Goal: Transaction & Acquisition: Purchase product/service

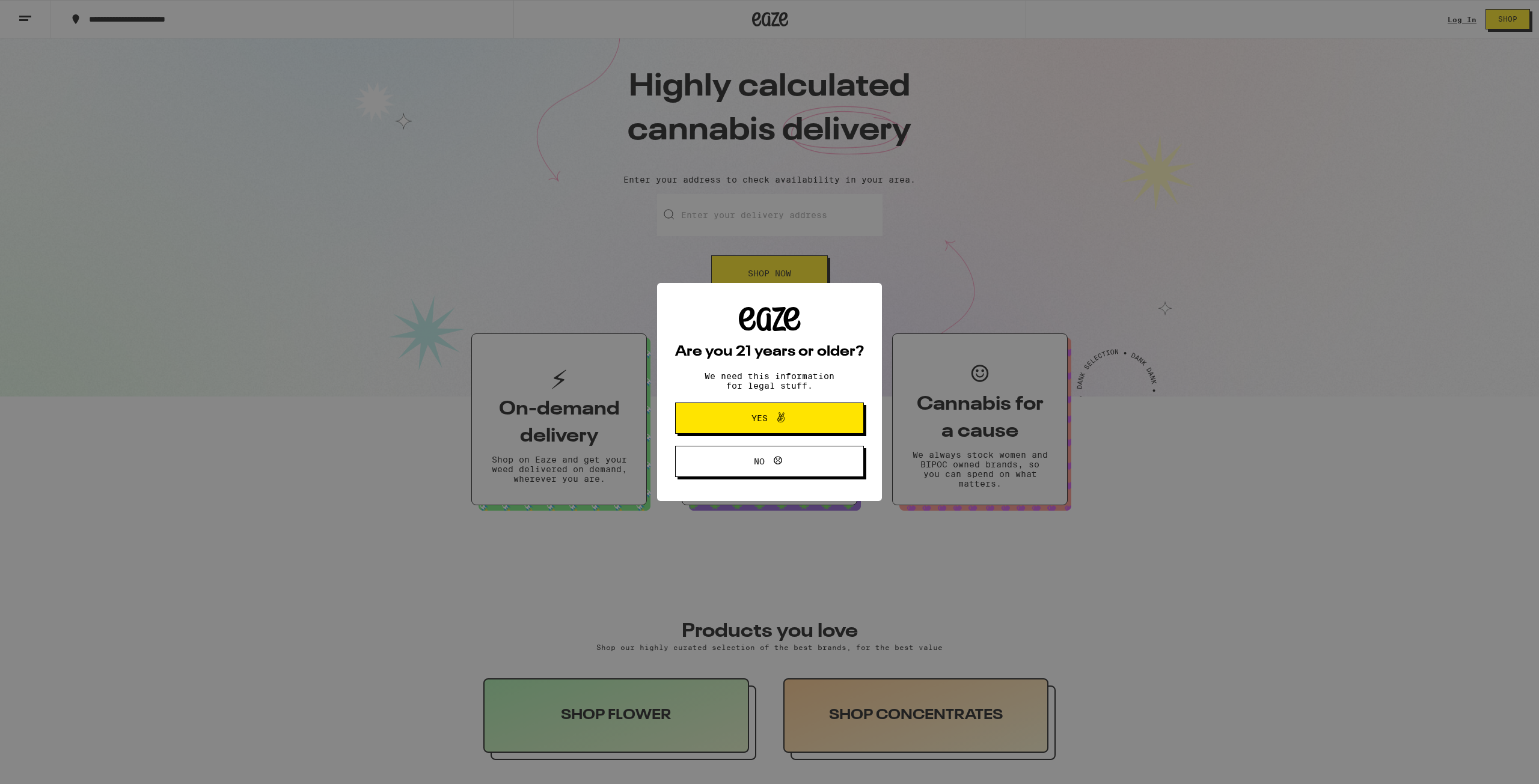
click at [765, 414] on span "Yes" at bounding box center [759, 418] width 16 height 8
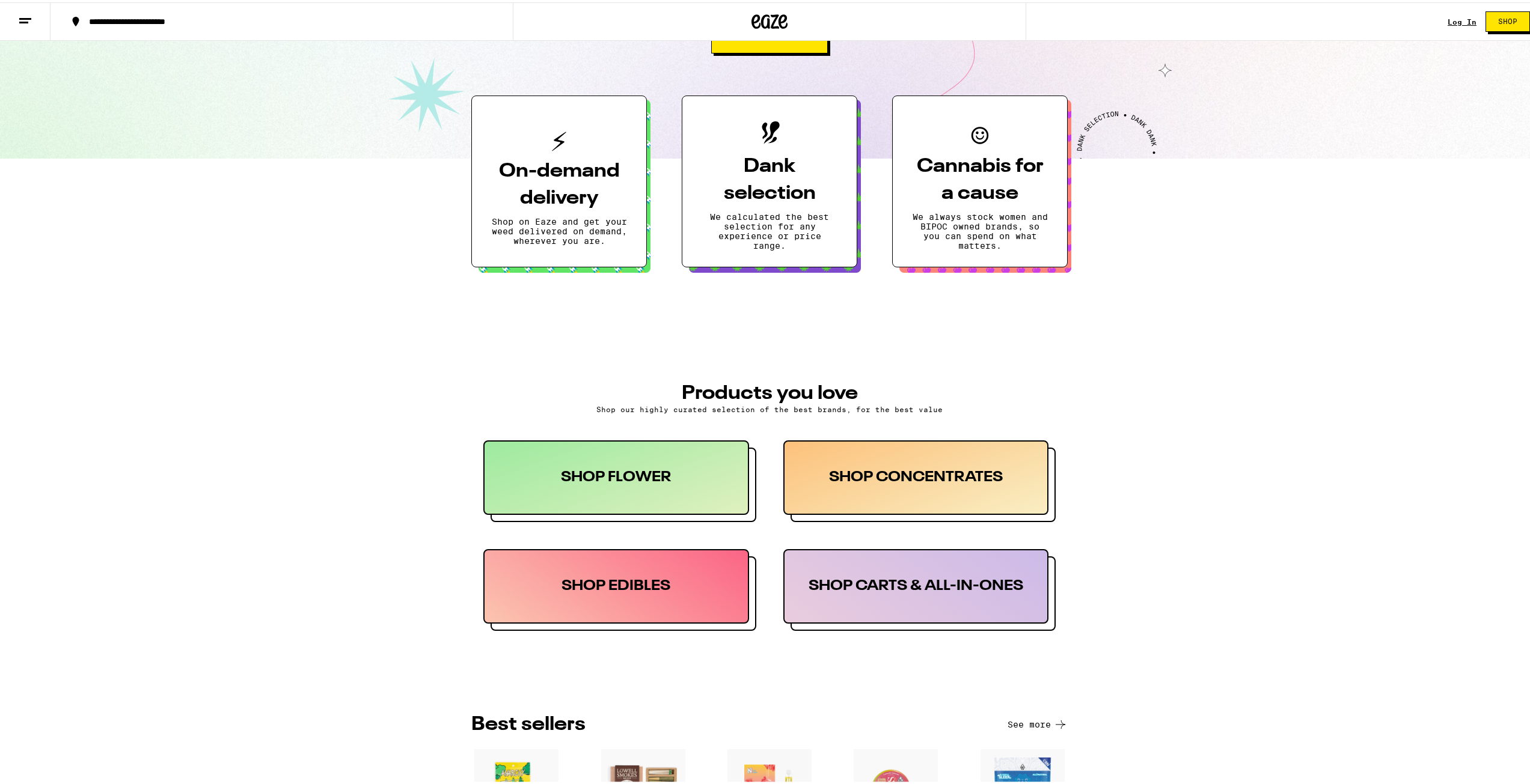
click at [902, 581] on div "SHOP CARTS & ALL-IN-ONES" at bounding box center [916, 584] width 265 height 74
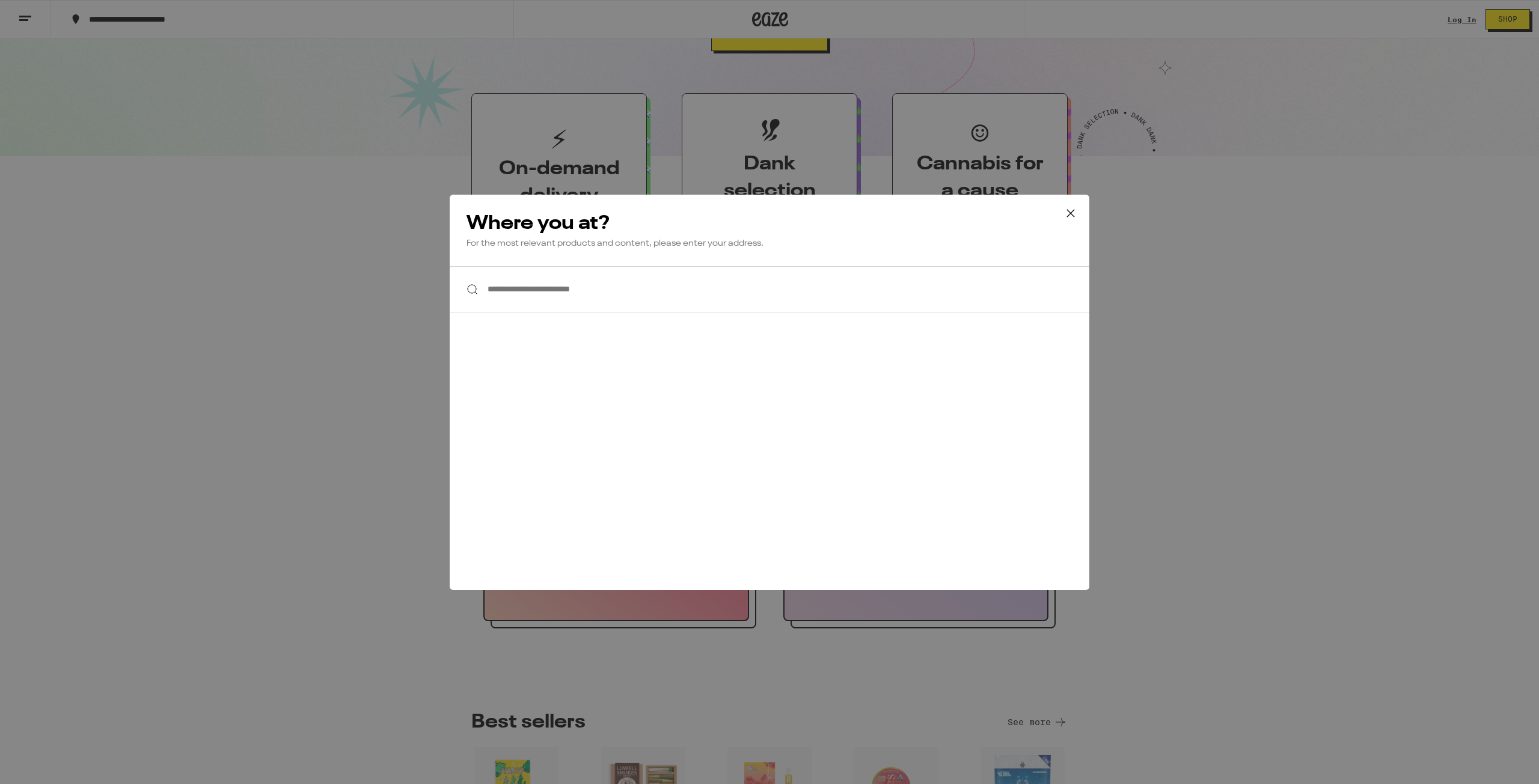
click at [576, 298] on input "**********" at bounding box center [769, 289] width 640 height 46
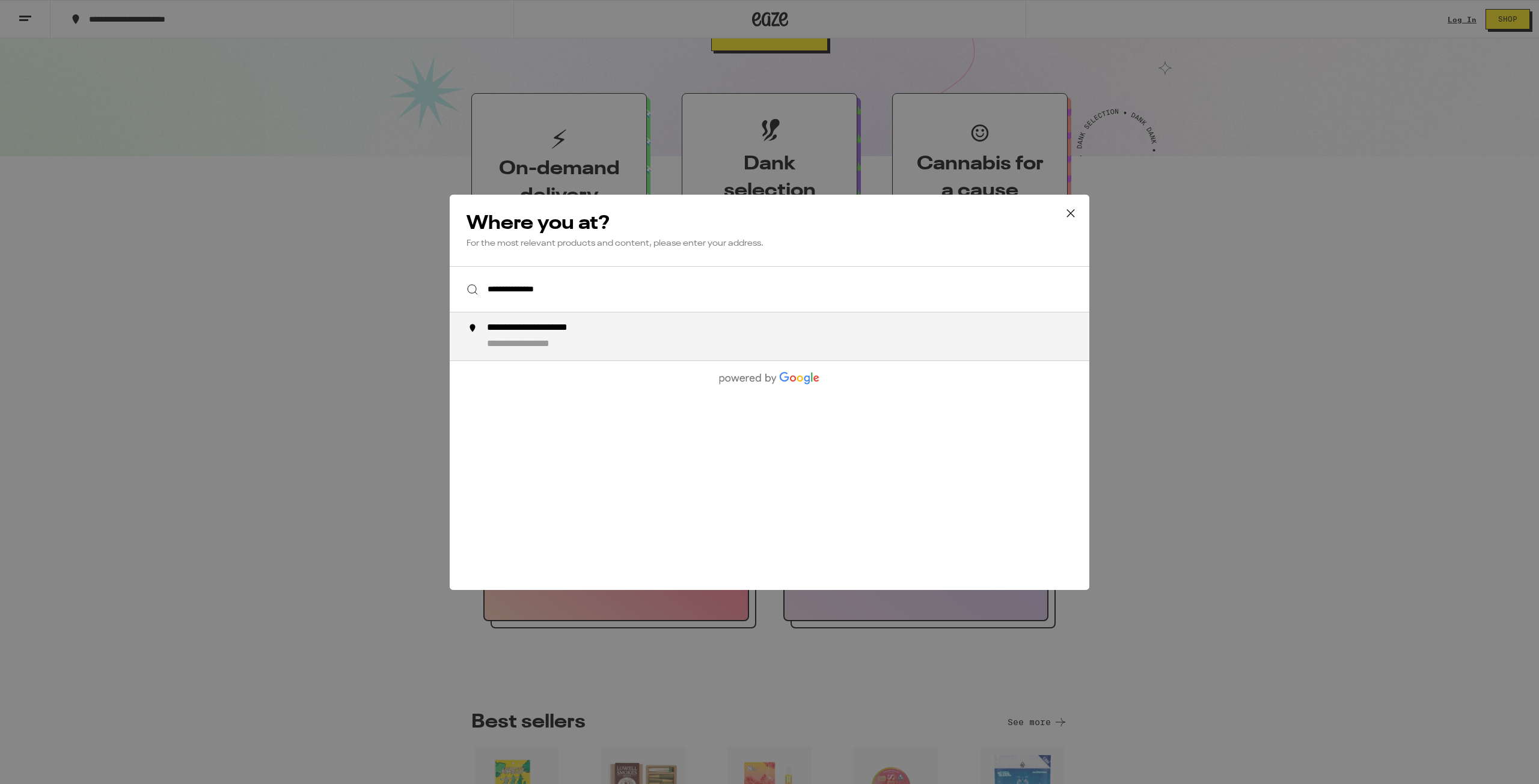
click at [633, 330] on div "**********" at bounding box center [793, 336] width 613 height 29
type input "**********"
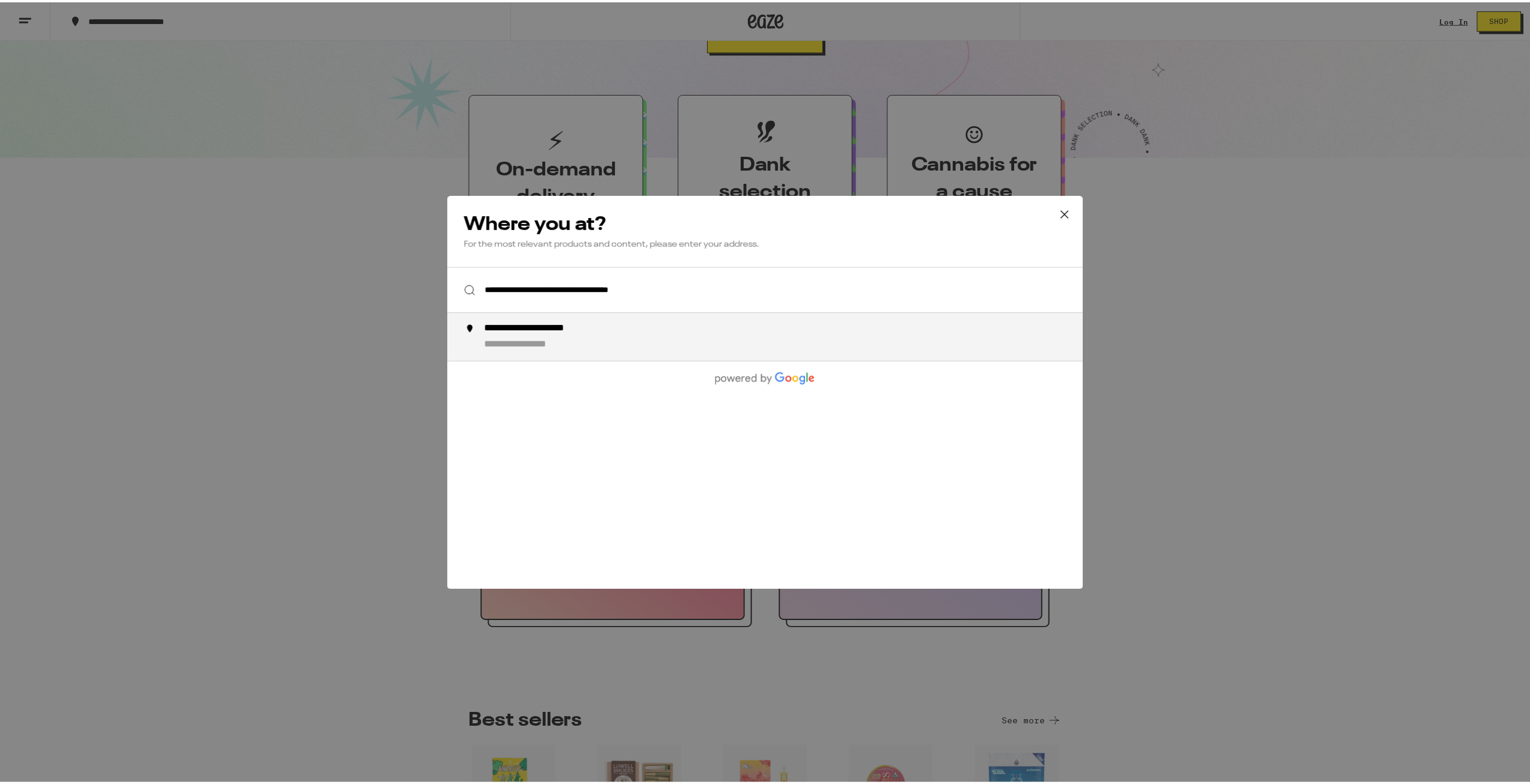
scroll to position [279, 0]
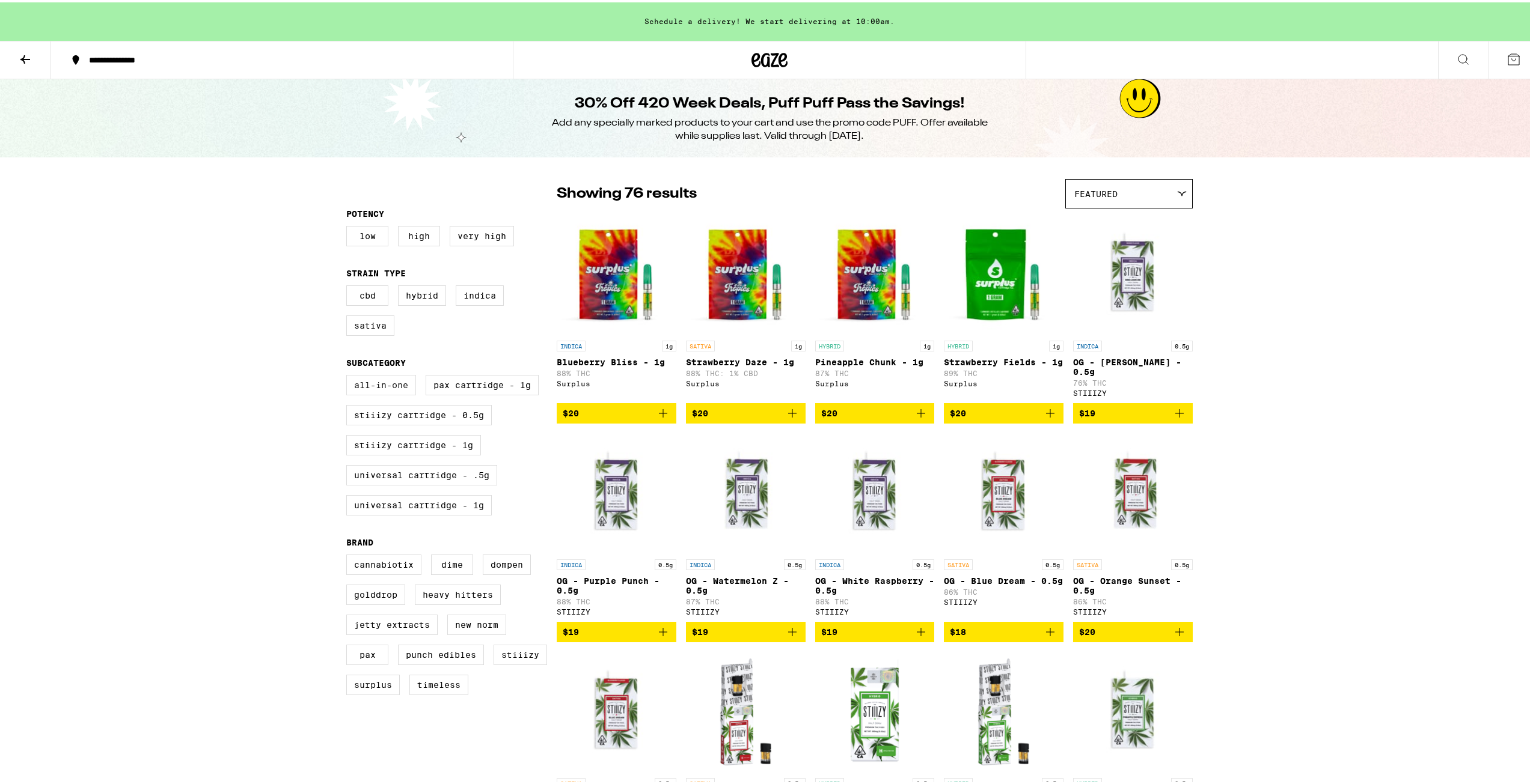
click at [392, 385] on label "All-In-One" at bounding box center [381, 382] width 69 height 20
click at [349, 375] on input "All-In-One" at bounding box center [349, 374] width 1 height 1
checkbox input "true"
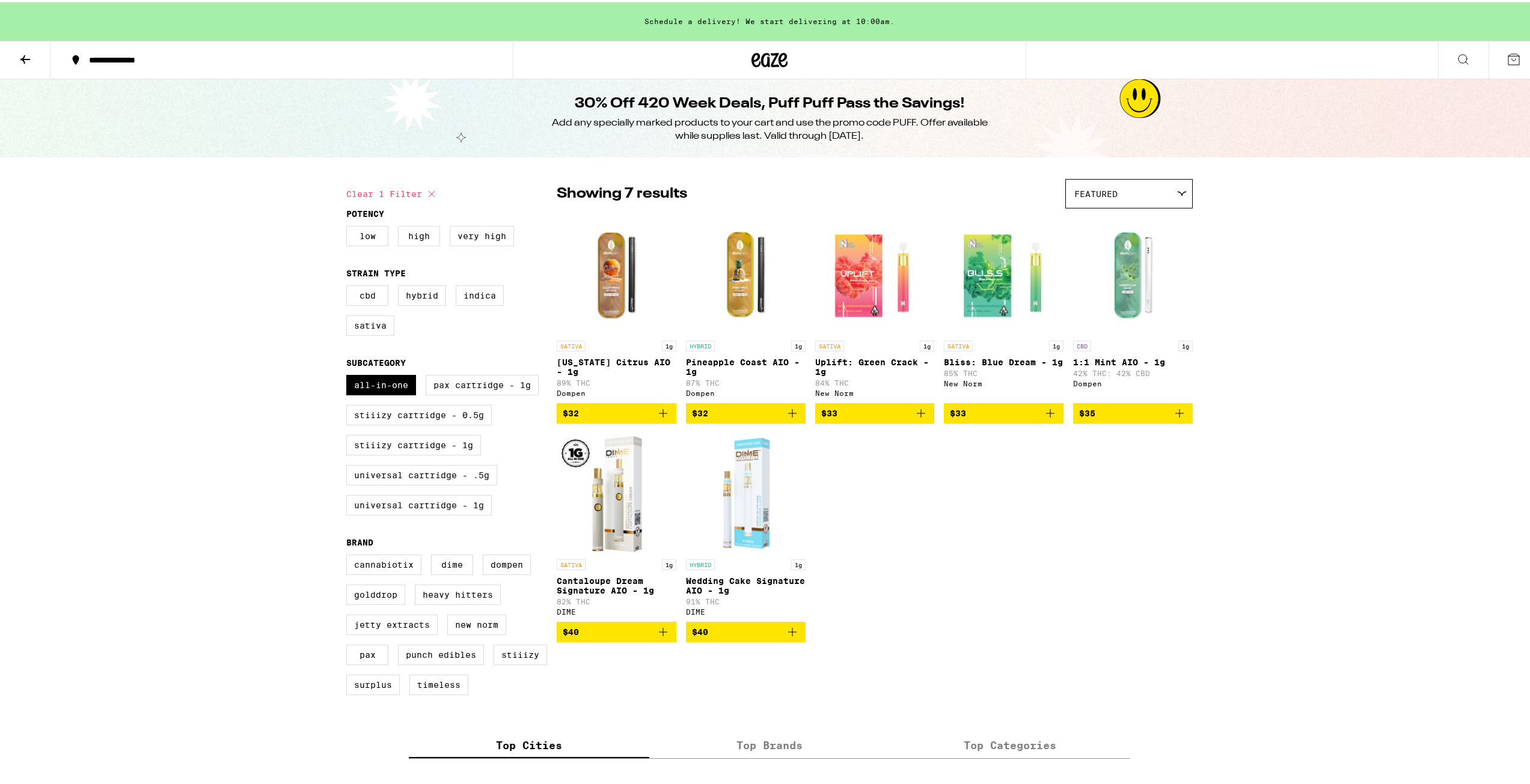
click at [1137, 199] on div "Featured" at bounding box center [1129, 191] width 126 height 28
click at [1222, 199] on div "**********" at bounding box center [769, 557] width 1539 height 1116
click at [1131, 195] on div "Featured" at bounding box center [1129, 191] width 126 height 28
click at [1133, 415] on span "$35" at bounding box center [1132, 411] width 107 height 15
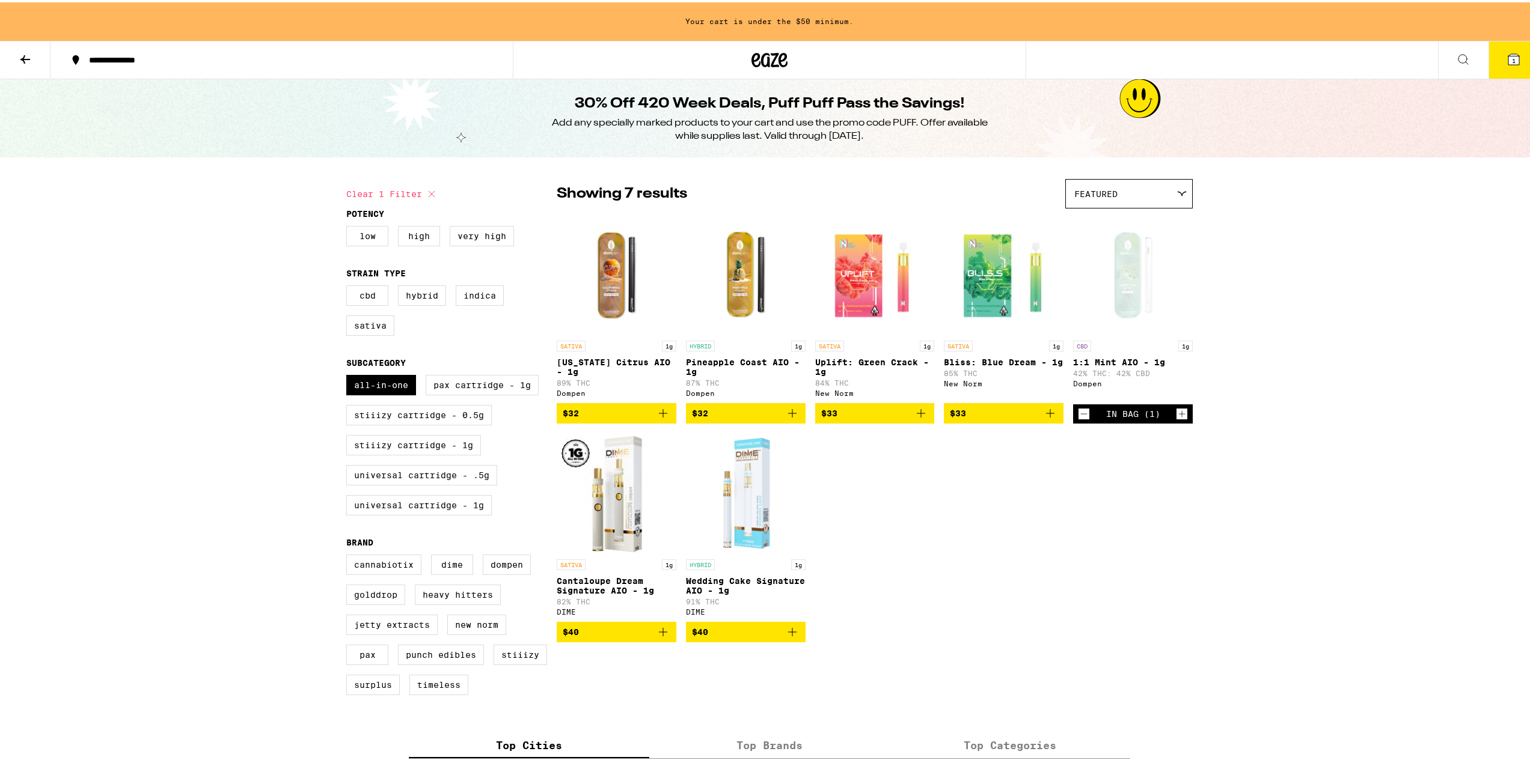
click at [1081, 419] on icon "Decrement" at bounding box center [1083, 411] width 10 height 15
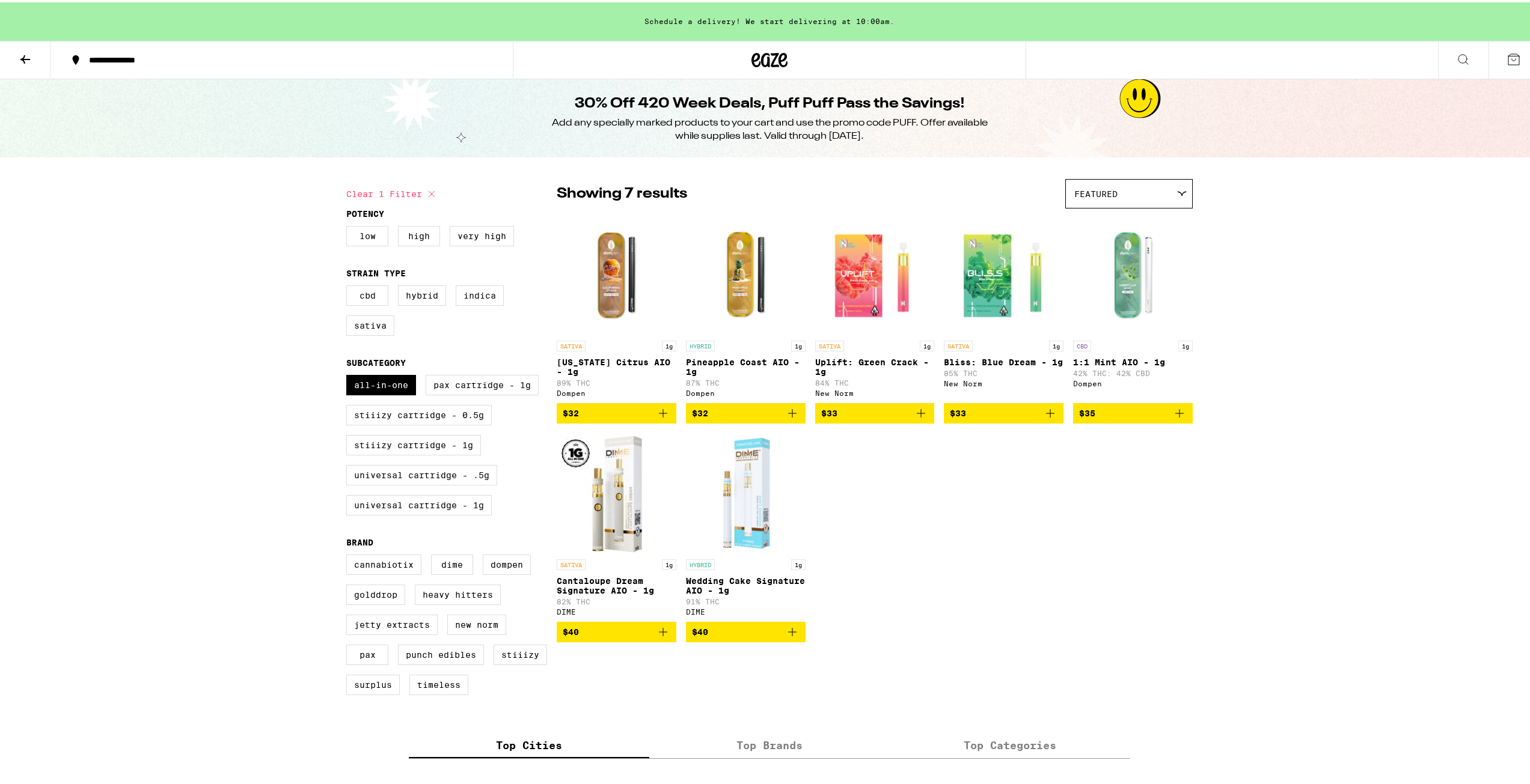
drag, startPoint x: 1113, startPoint y: 453, endPoint x: 1105, endPoint y: 424, distance: 30.1
click at [1111, 453] on div "SATIVA 1g [US_STATE] Citrus AIO - 1g 89% THC Dompen $32 HYBRID 1g Pineapple Coa…" at bounding box center [875, 426] width 636 height 427
click at [1148, 418] on span "$35" at bounding box center [1132, 411] width 107 height 15
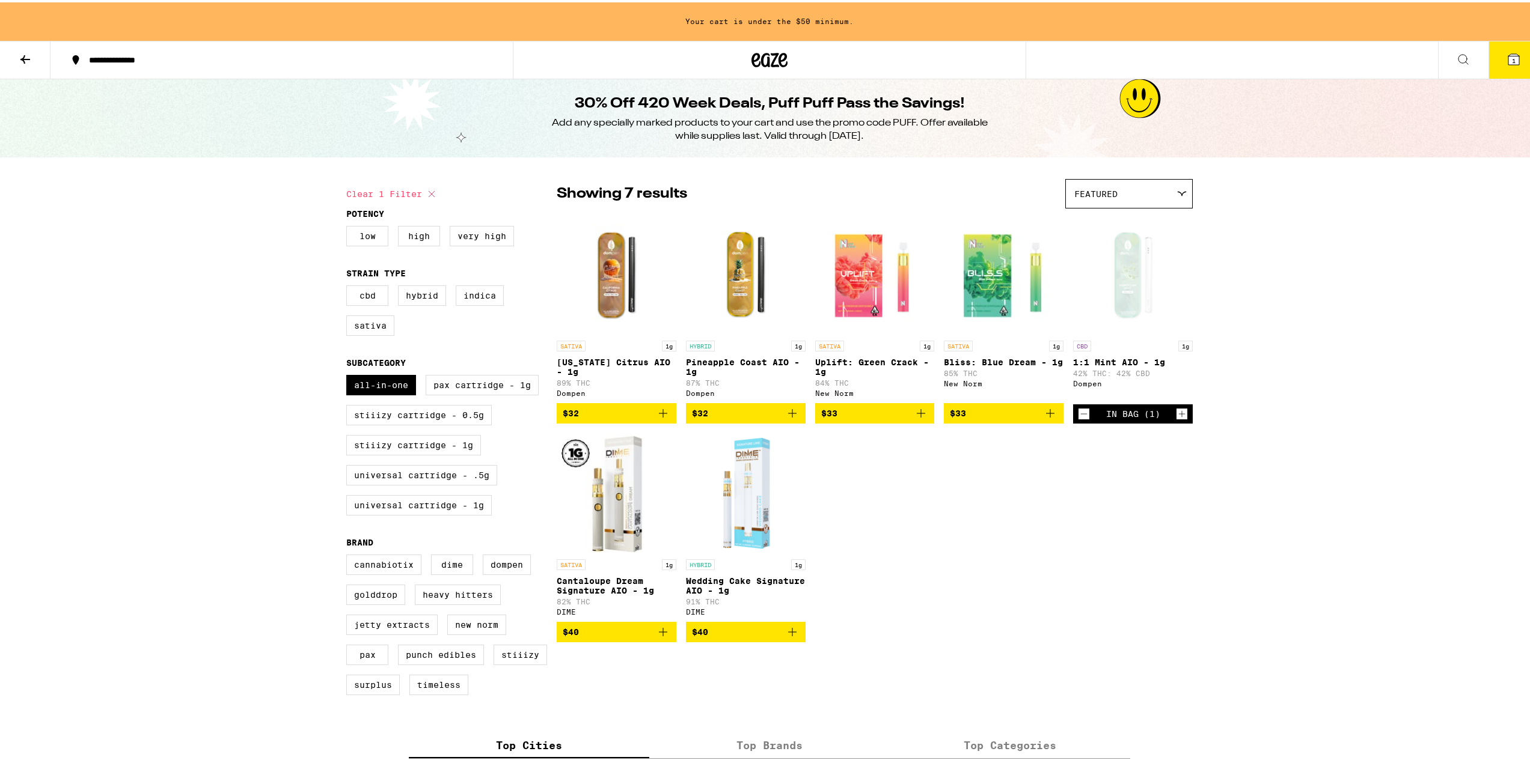
click at [968, 418] on span "$33" at bounding box center [1003, 411] width 107 height 15
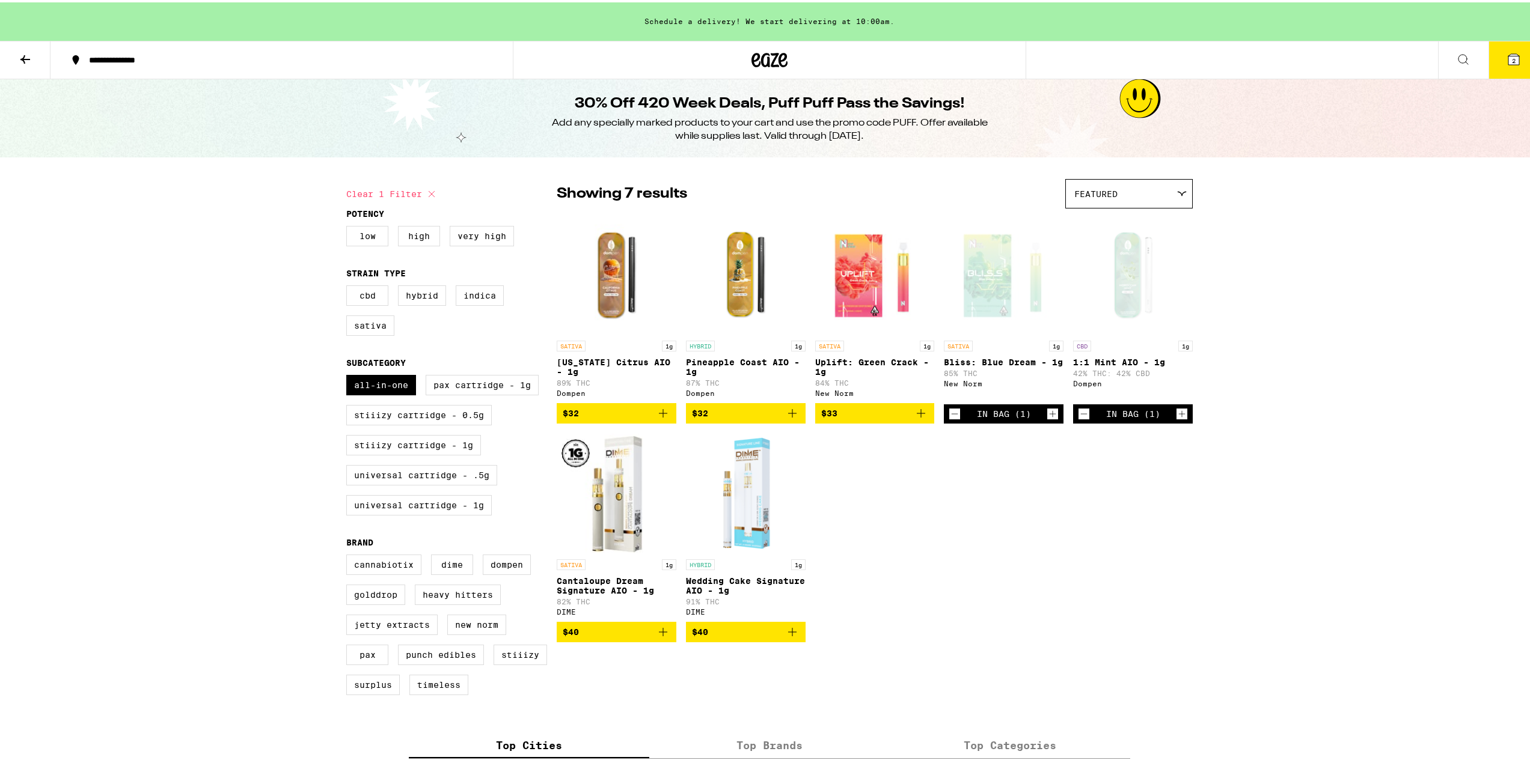
click at [958, 477] on div "SATIVA 1g [US_STATE] Citrus AIO - 1g 89% THC Dompen $32 HYBRID 1g Pineapple Coa…" at bounding box center [875, 426] width 636 height 427
click at [1493, 65] on button "2" at bounding box center [1514, 57] width 51 height 37
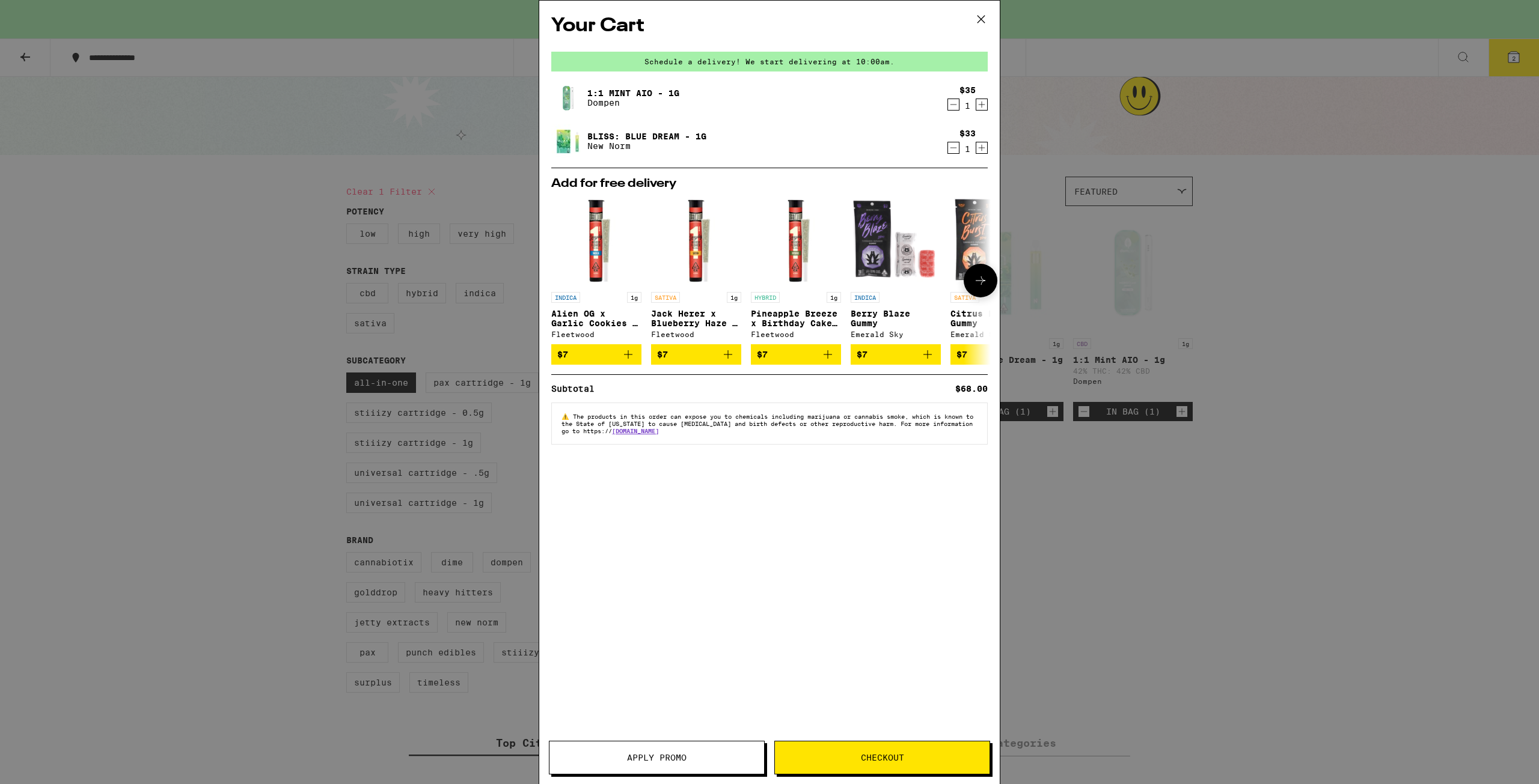
click at [989, 282] on button at bounding box center [981, 281] width 34 height 34
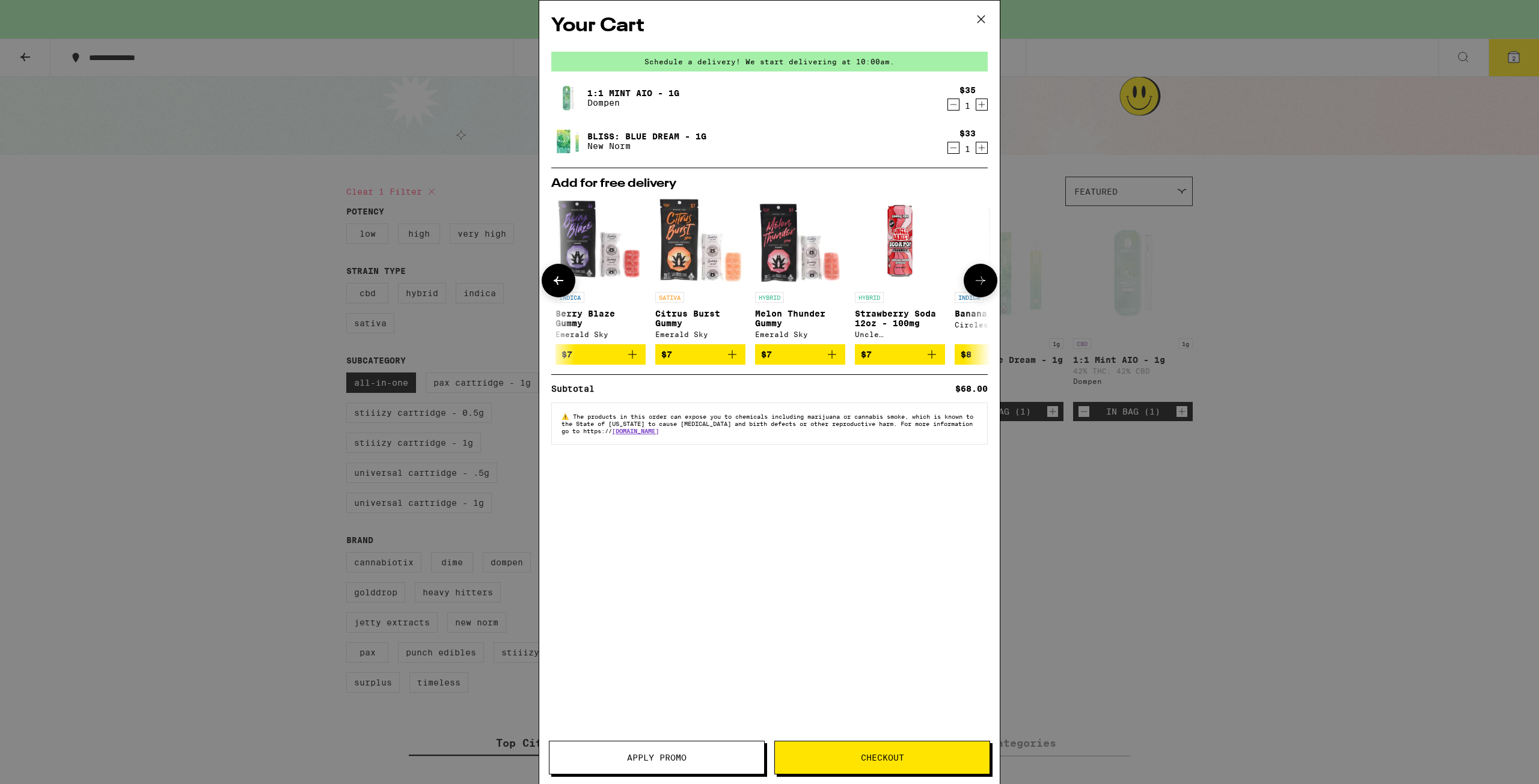
scroll to position [0, 305]
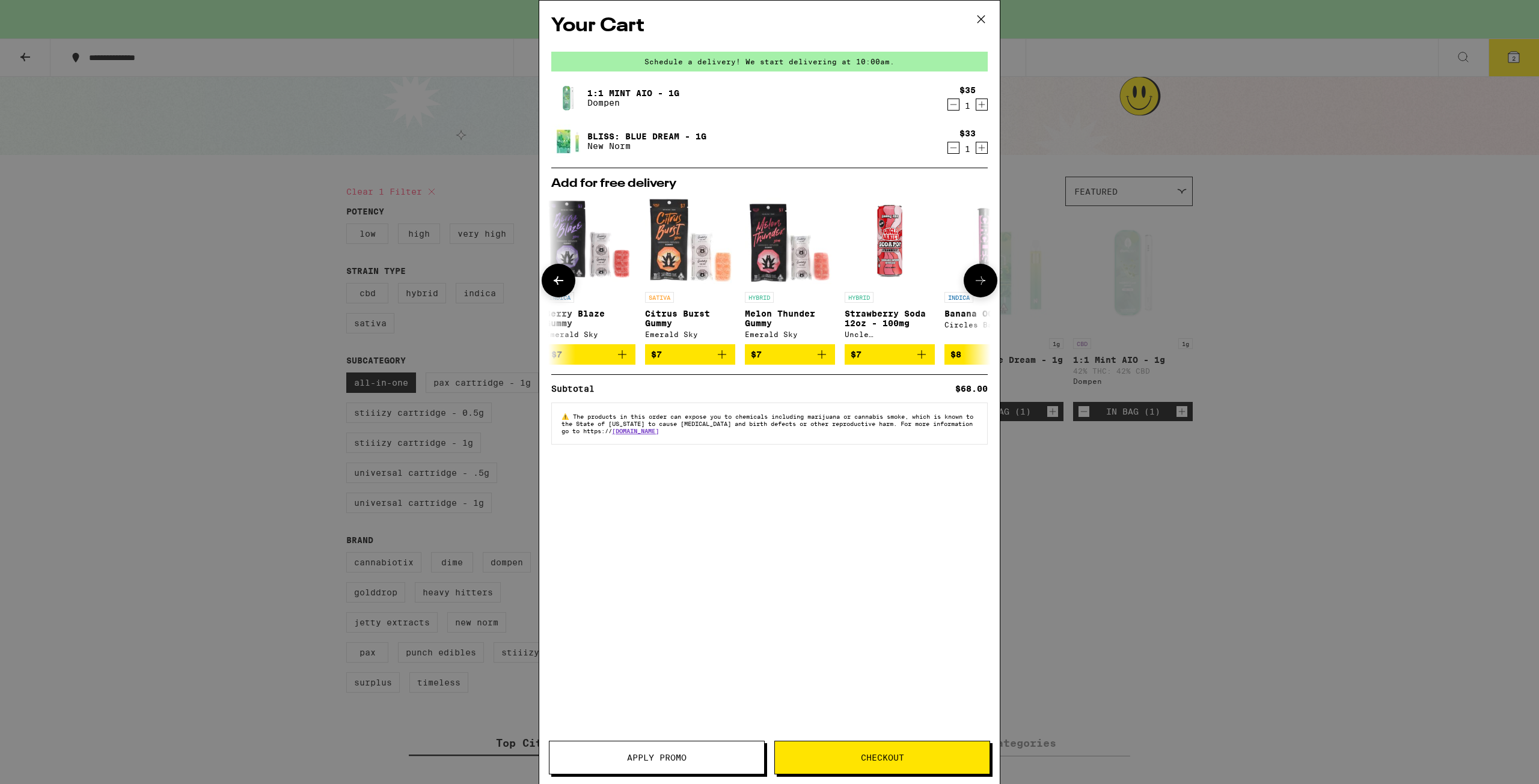
click at [989, 282] on button at bounding box center [981, 281] width 34 height 34
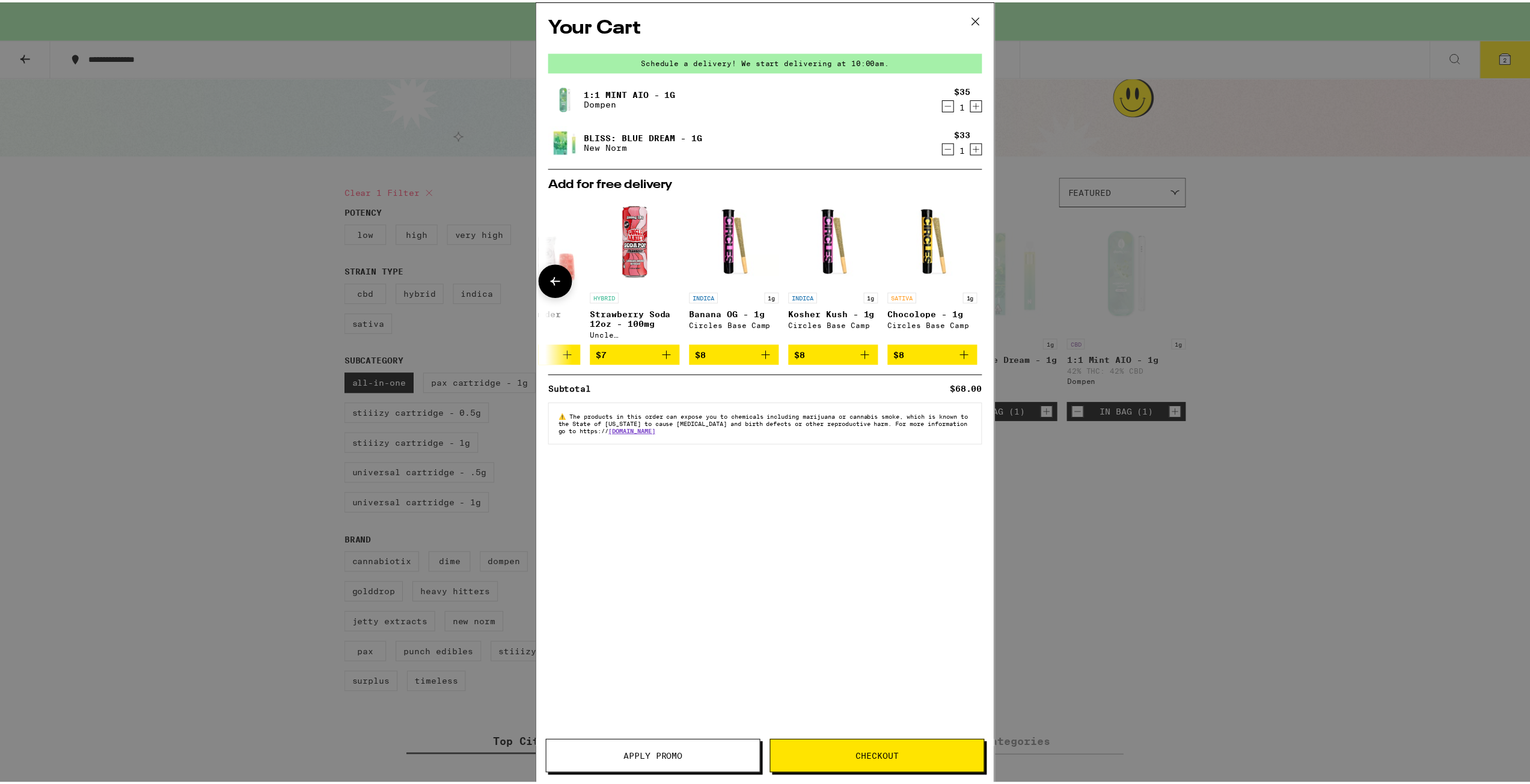
scroll to position [0, 562]
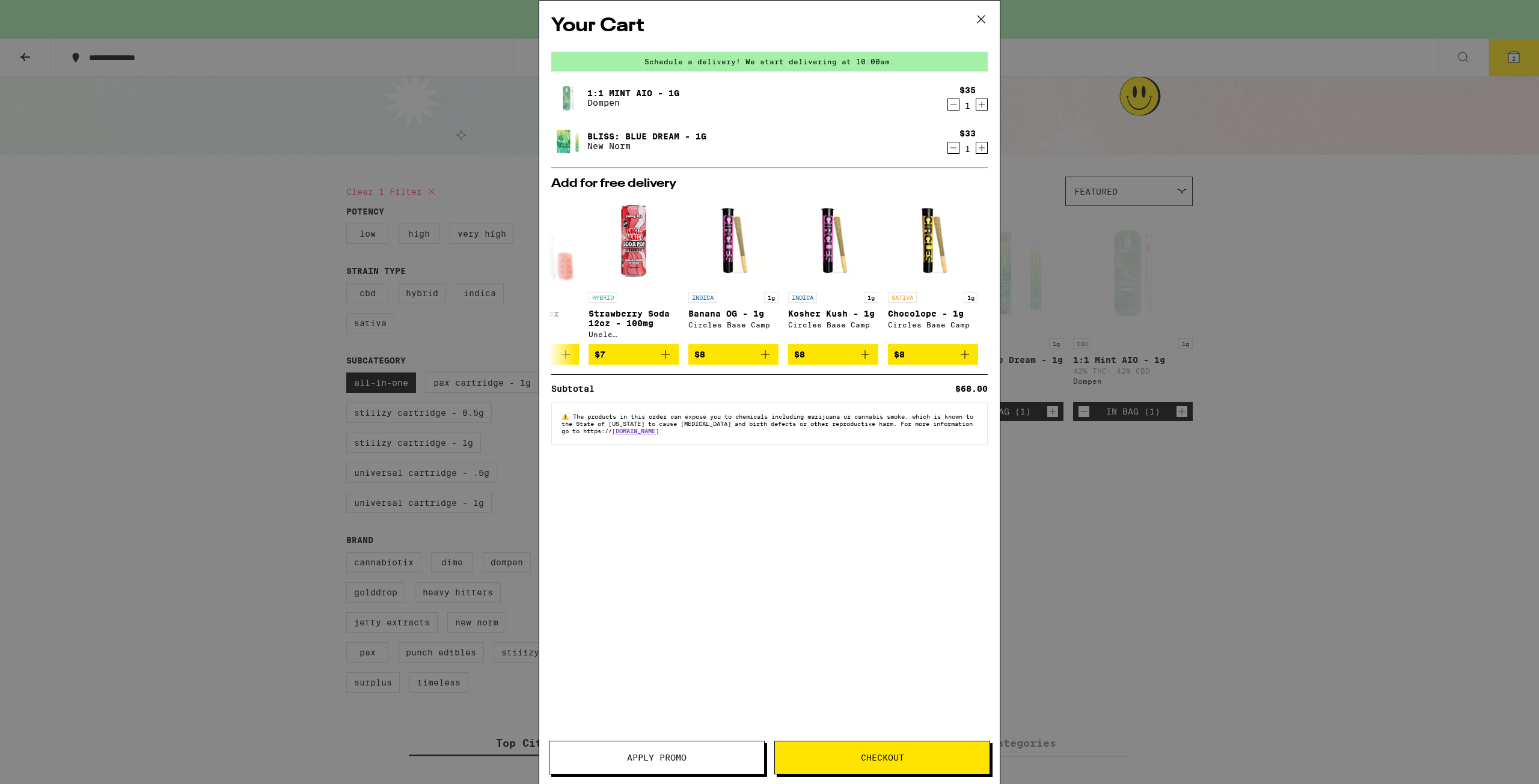
click at [692, 750] on button "Apply Promo" at bounding box center [656, 758] width 215 height 34
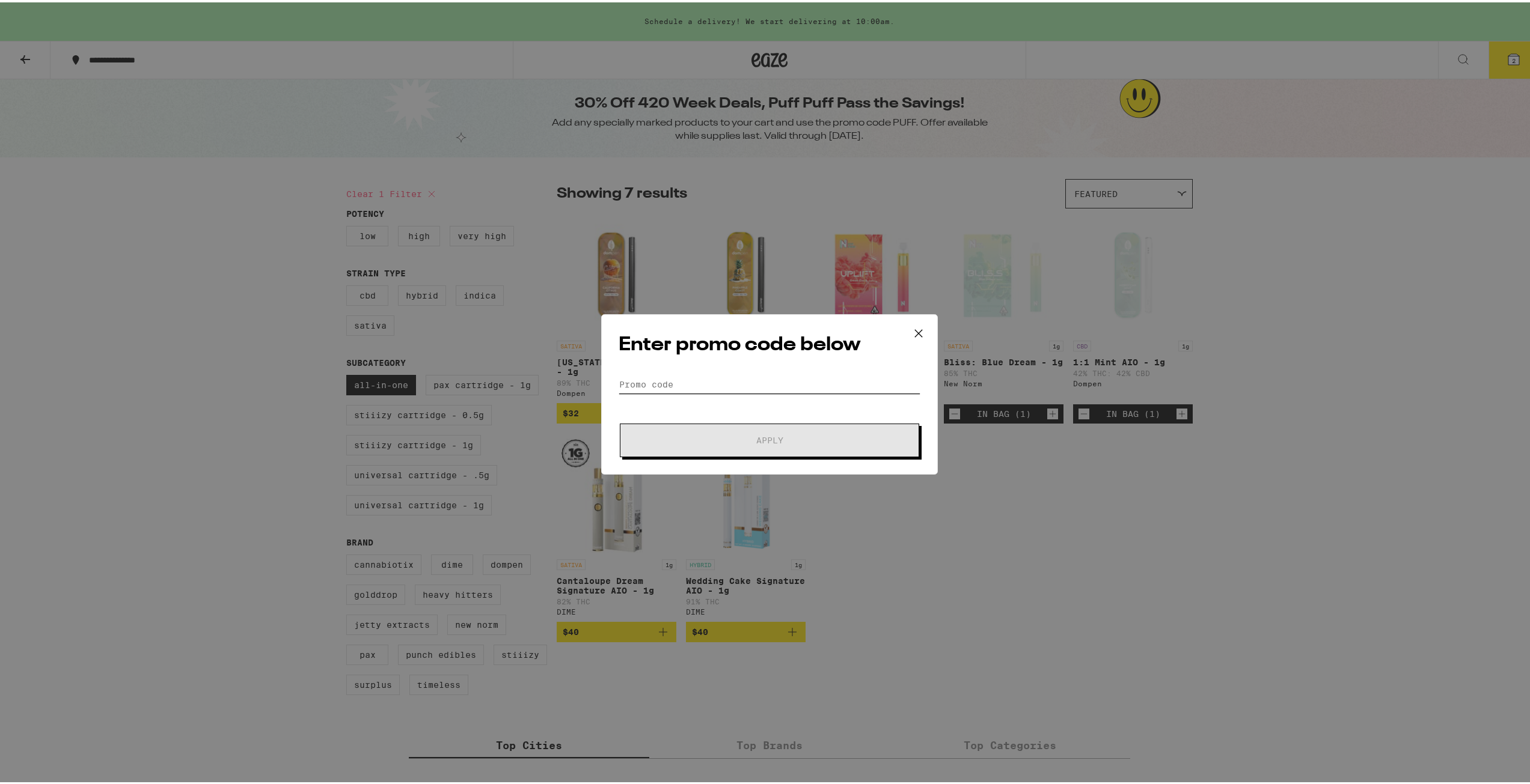
click at [713, 377] on input "Promo Code" at bounding box center [770, 382] width 302 height 18
click at [913, 332] on icon at bounding box center [918, 331] width 18 height 18
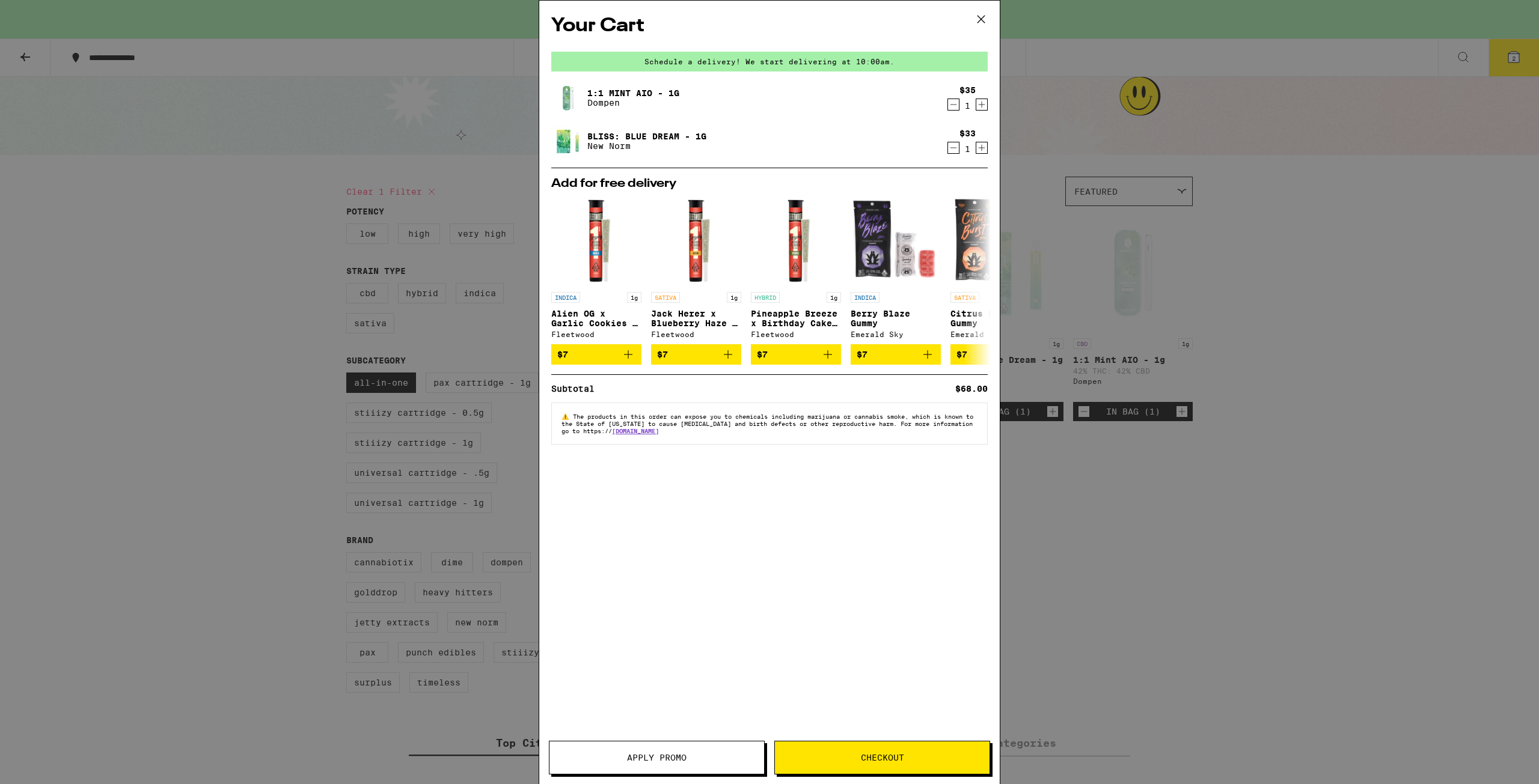
drag, startPoint x: 1150, startPoint y: 513, endPoint x: 1147, endPoint y: 496, distance: 17.3
click at [1149, 515] on div "Your Cart Schedule a delivery! We start delivering at 10:00am. 1:1 Mint AIO - 1…" at bounding box center [769, 392] width 1539 height 784
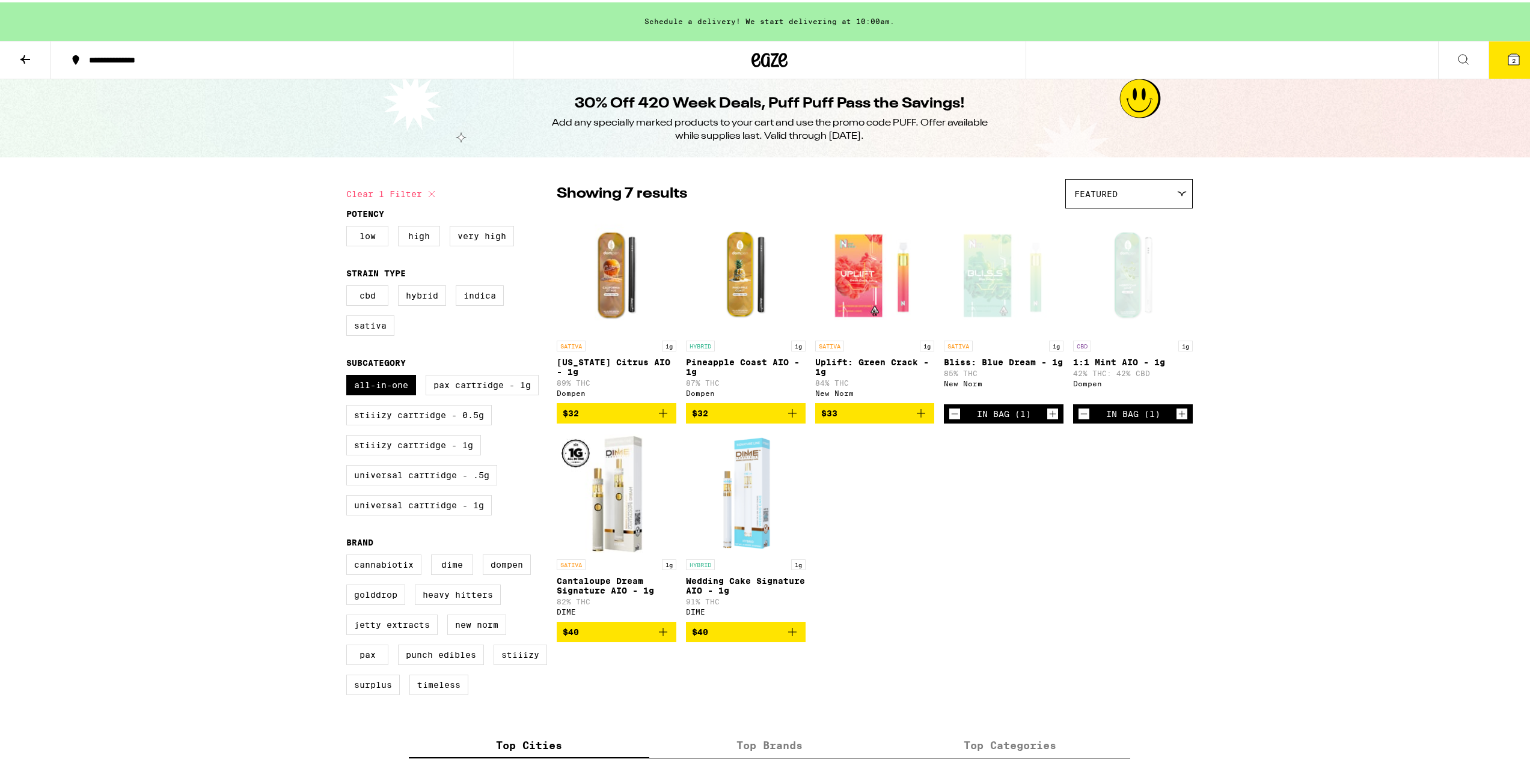
click at [181, 222] on div "**********" at bounding box center [769, 557] width 1539 height 1116
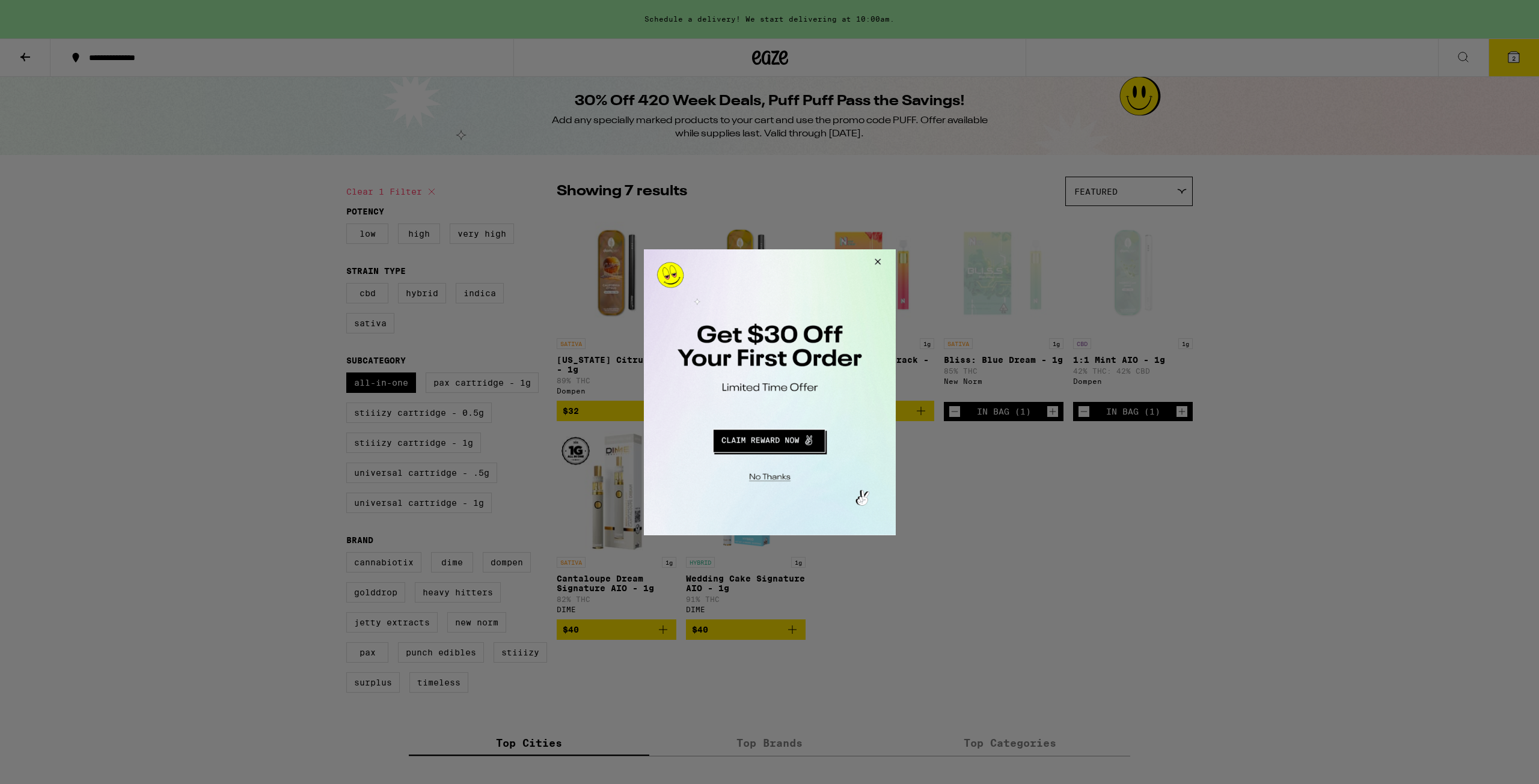
drag, startPoint x: 224, startPoint y: 355, endPoint x: 215, endPoint y: 296, distance: 59.7
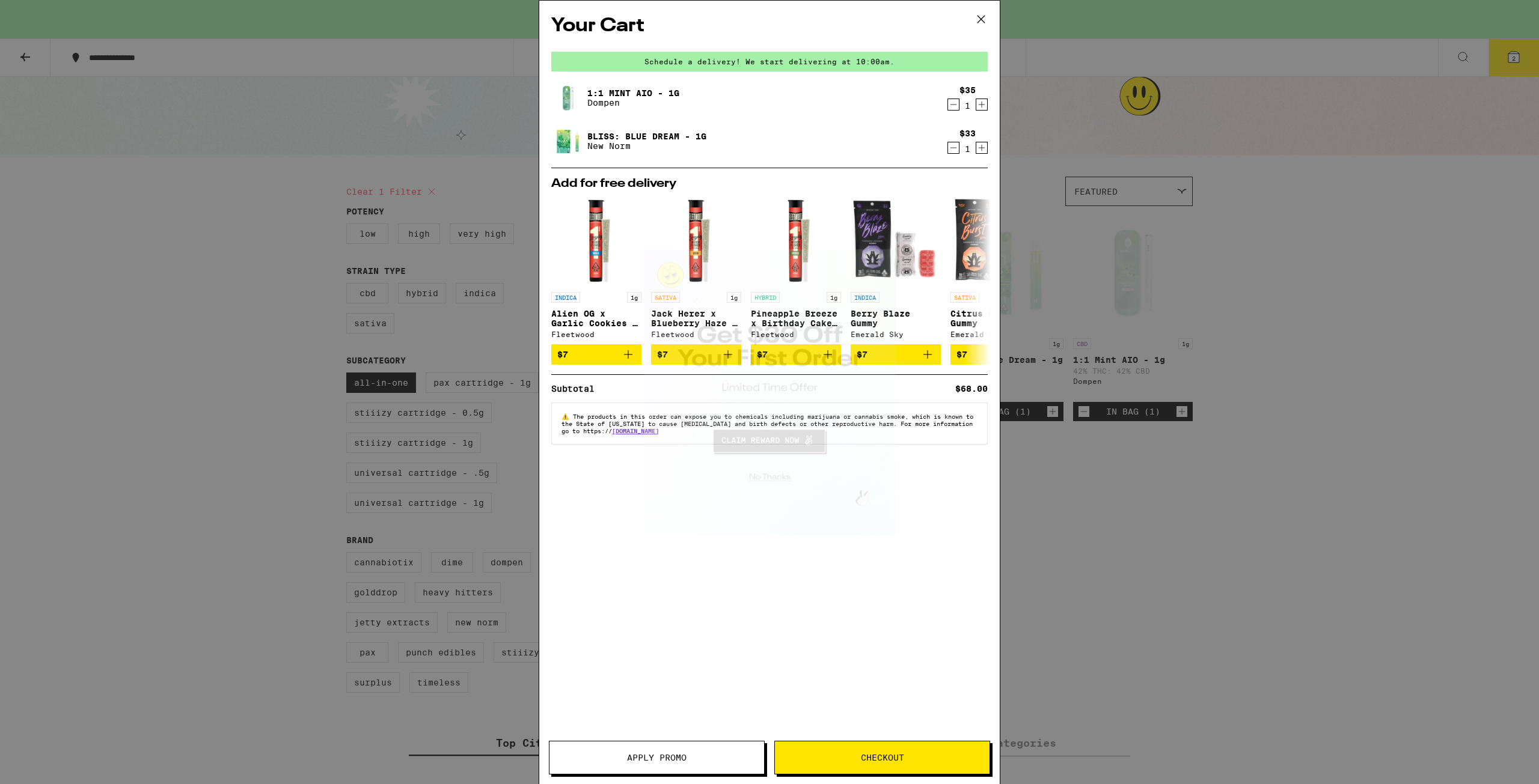
drag, startPoint x: 277, startPoint y: 358, endPoint x: 253, endPoint y: 336, distance: 32.6
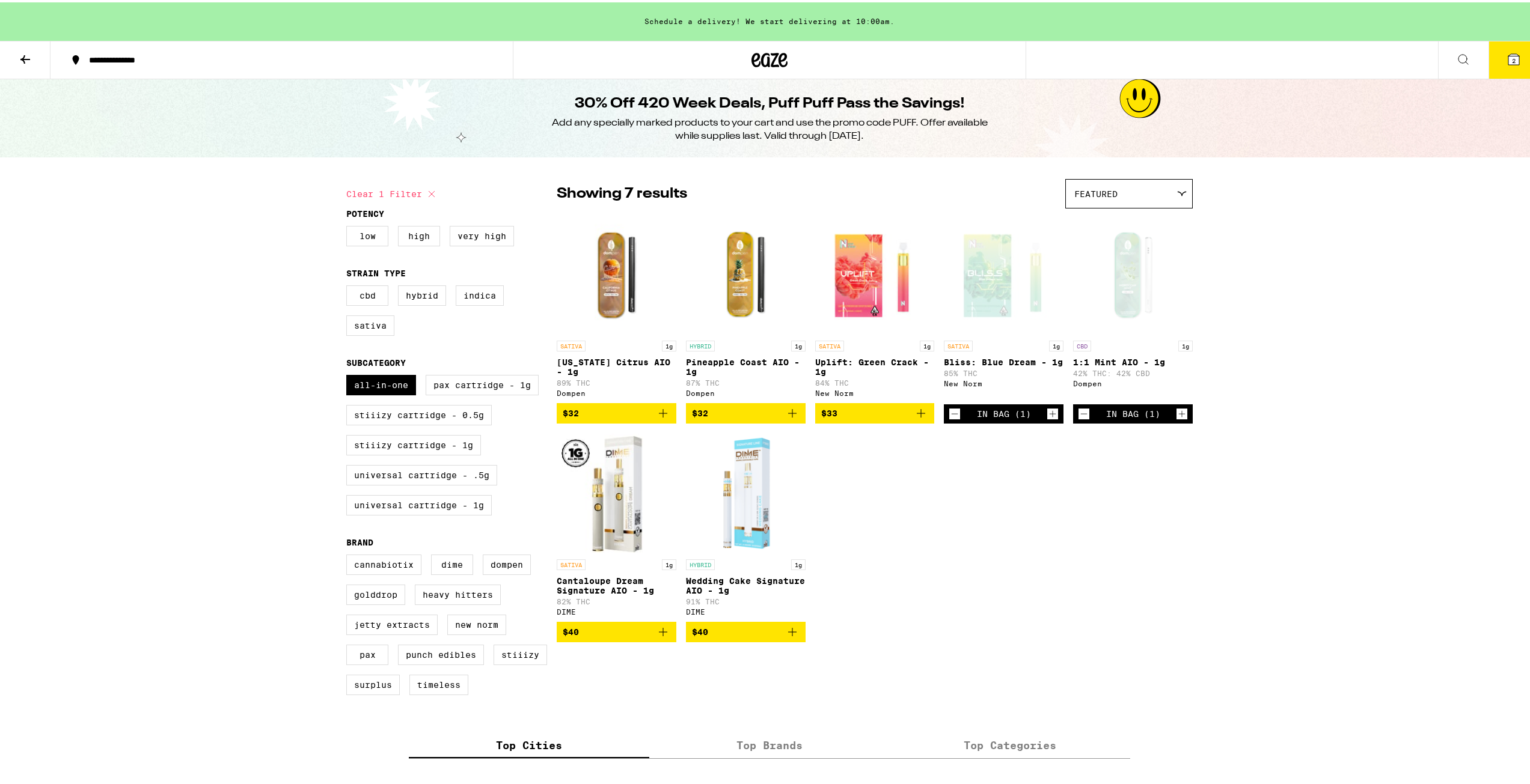
checkbox input "false"
